Goal: Task Accomplishment & Management: Complete application form

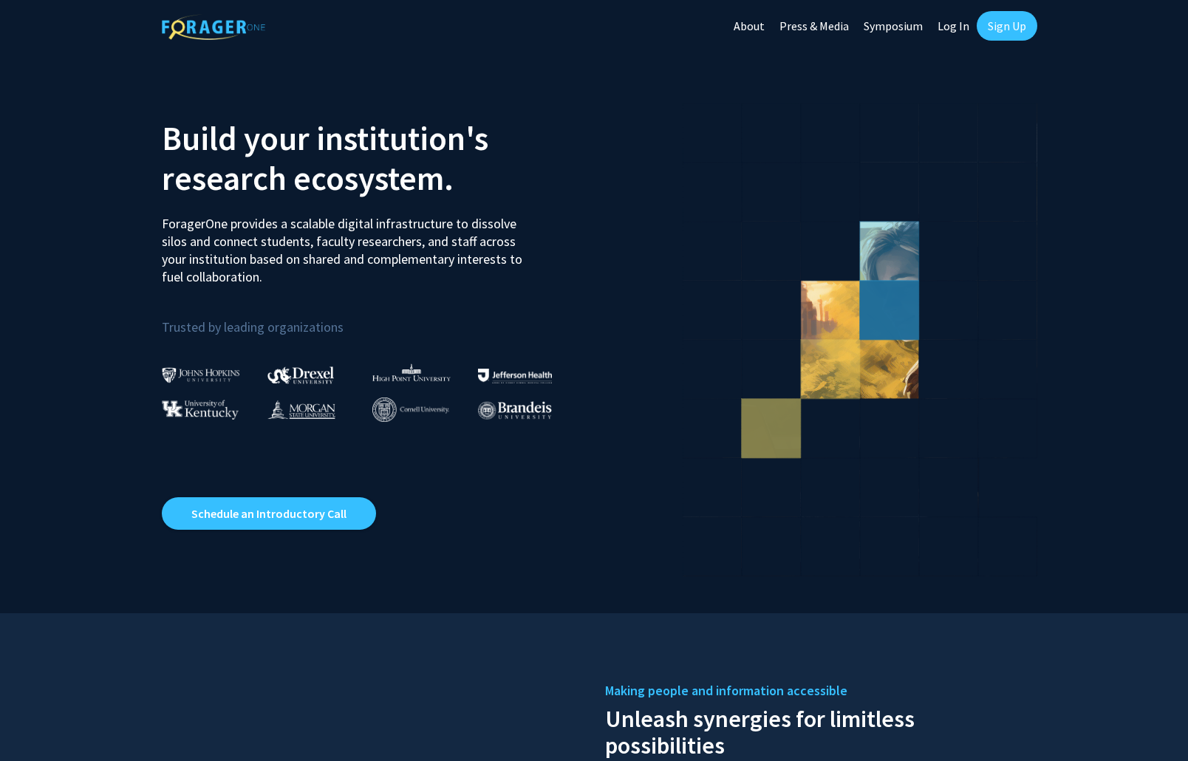
click at [1003, 27] on link "Sign Up" at bounding box center [1007, 26] width 61 height 30
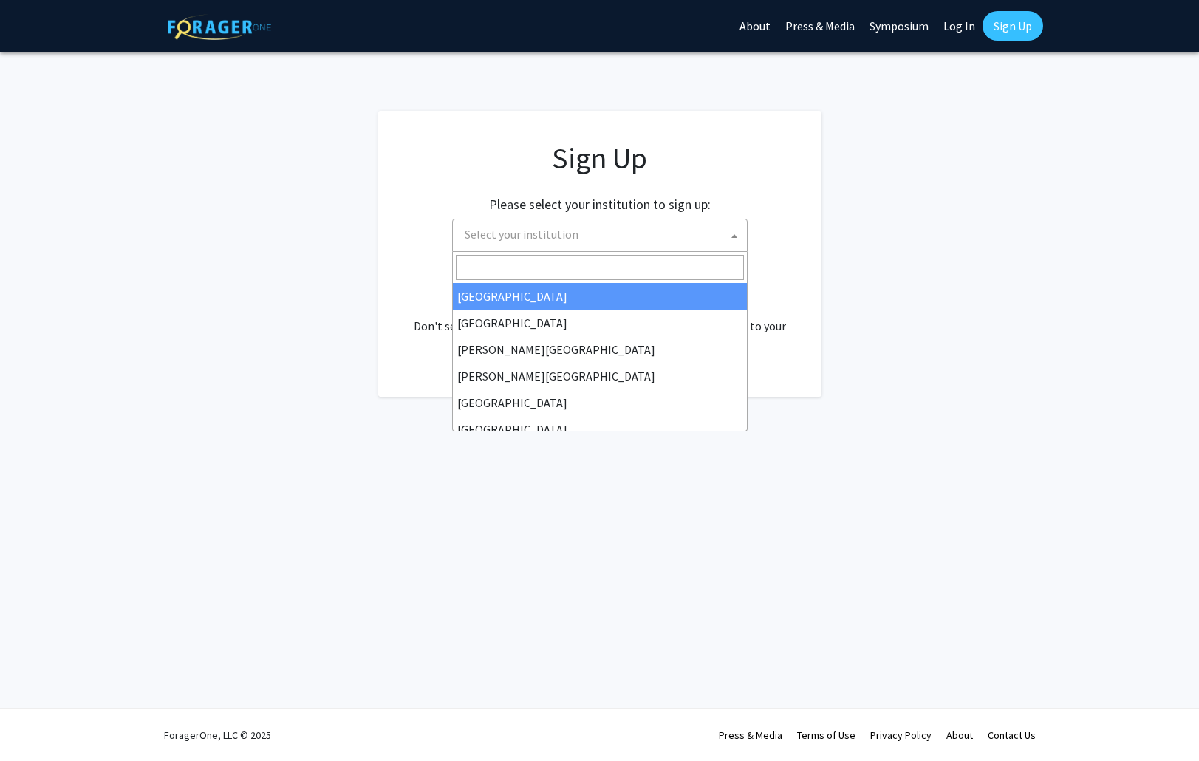
click at [573, 234] on span "Select your institution" at bounding box center [603, 234] width 288 height 30
type input "u"
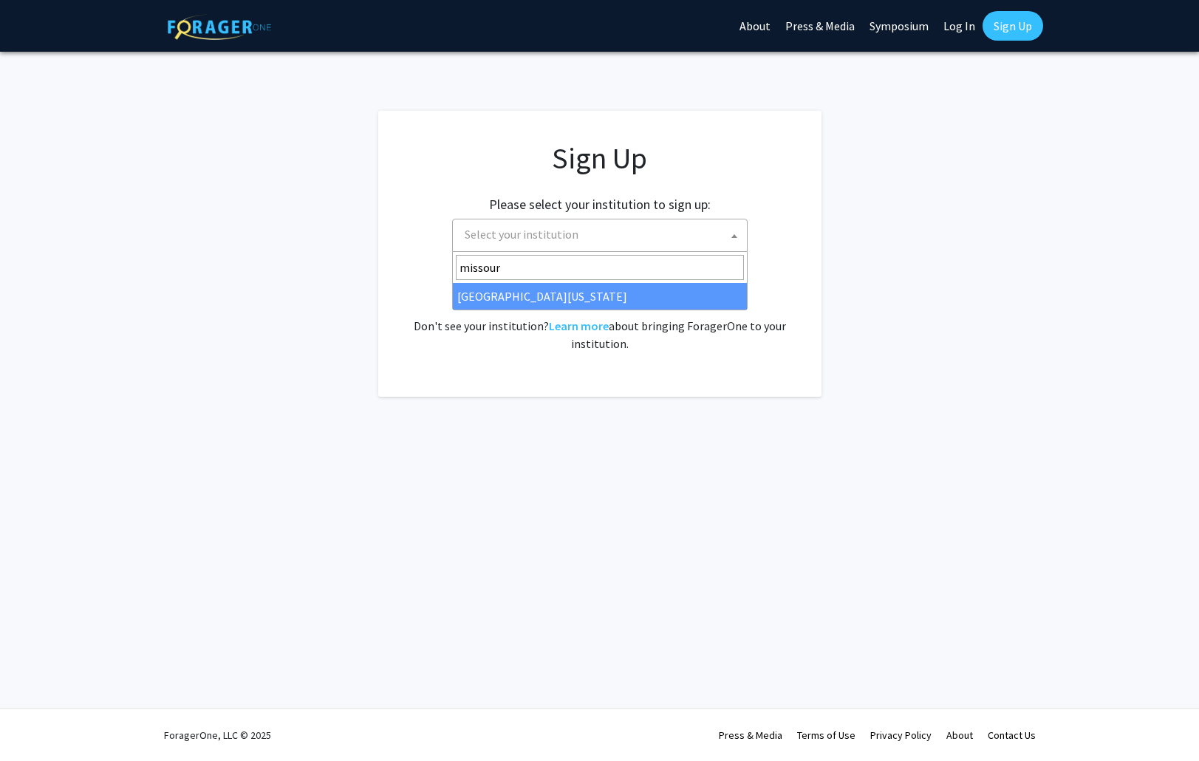
type input "missour"
select select "33"
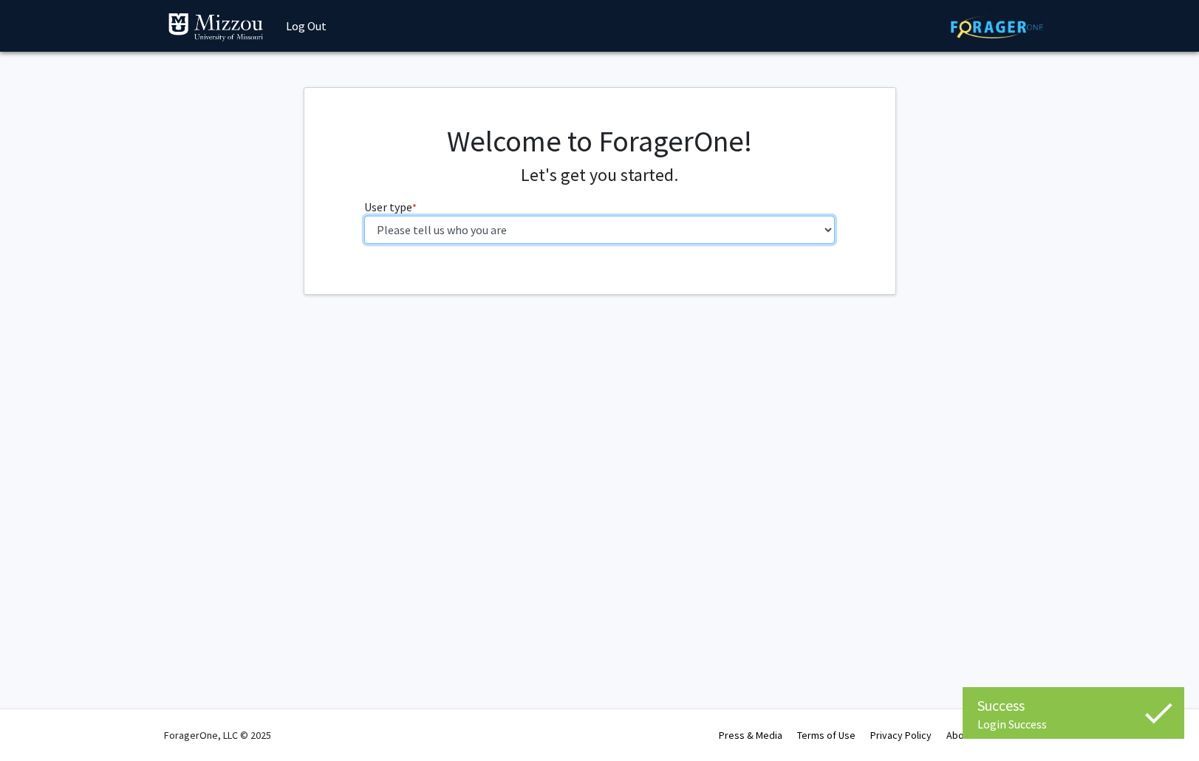
click at [522, 226] on select "Please tell us who you are Undergraduate Student Master's Student Doctoral Cand…" at bounding box center [599, 230] width 471 height 28
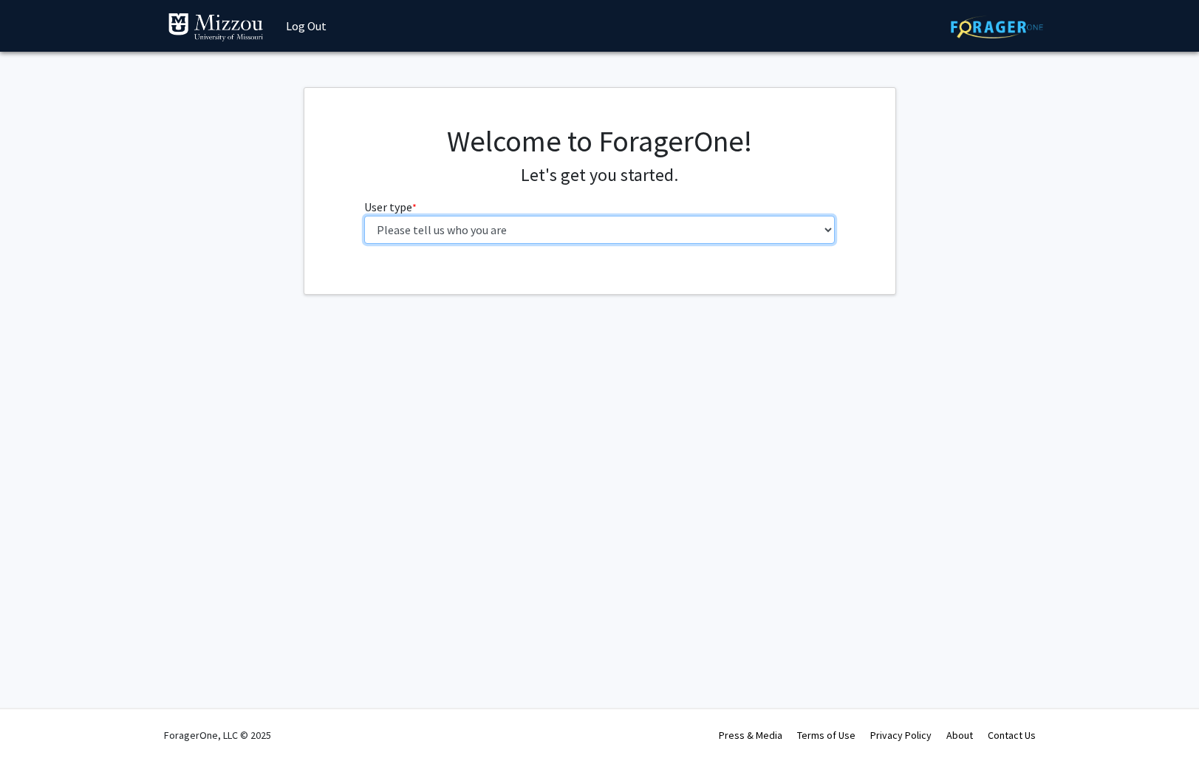
select select "6: adminAssistant"
click at [364, 216] on select "Please tell us who you are Undergraduate Student Master's Student Doctoral Cand…" at bounding box center [599, 230] width 471 height 28
